Goal: Transaction & Acquisition: Download file/media

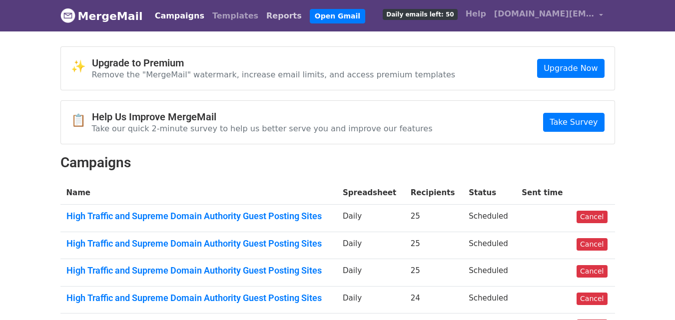
click at [262, 13] on link "Reports" at bounding box center [283, 16] width 43 height 20
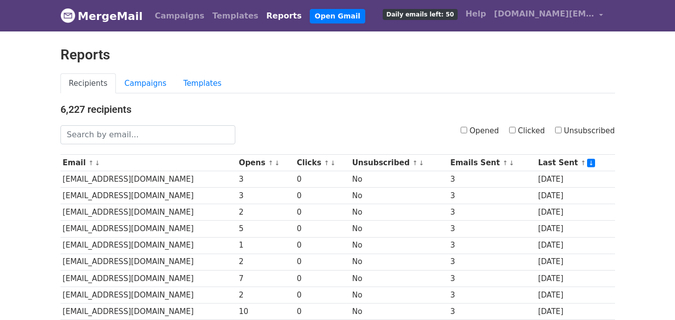
click at [514, 132] on input "Clicked" at bounding box center [512, 130] width 6 height 6
checkbox input "true"
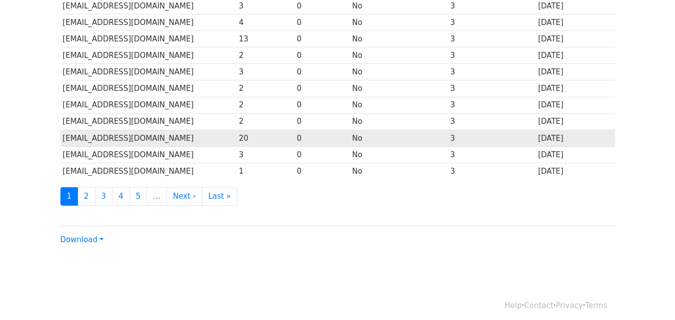
scroll to position [493, 0]
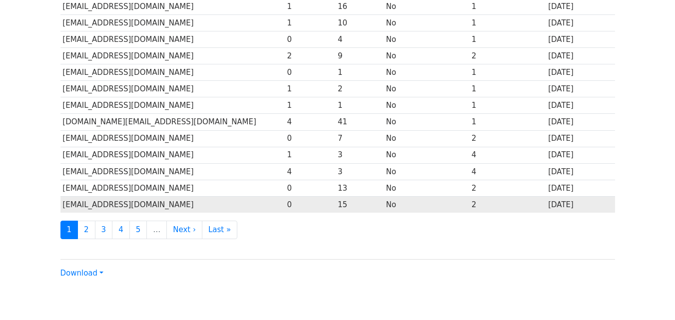
scroll to position [493, 0]
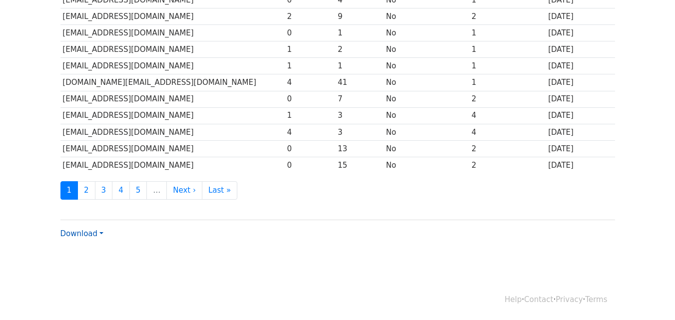
click at [86, 230] on link "Download" at bounding box center [81, 233] width 43 height 9
click at [89, 250] on link "CSV" at bounding box center [100, 253] width 79 height 16
